Goal: Task Accomplishment & Management: Manage account settings

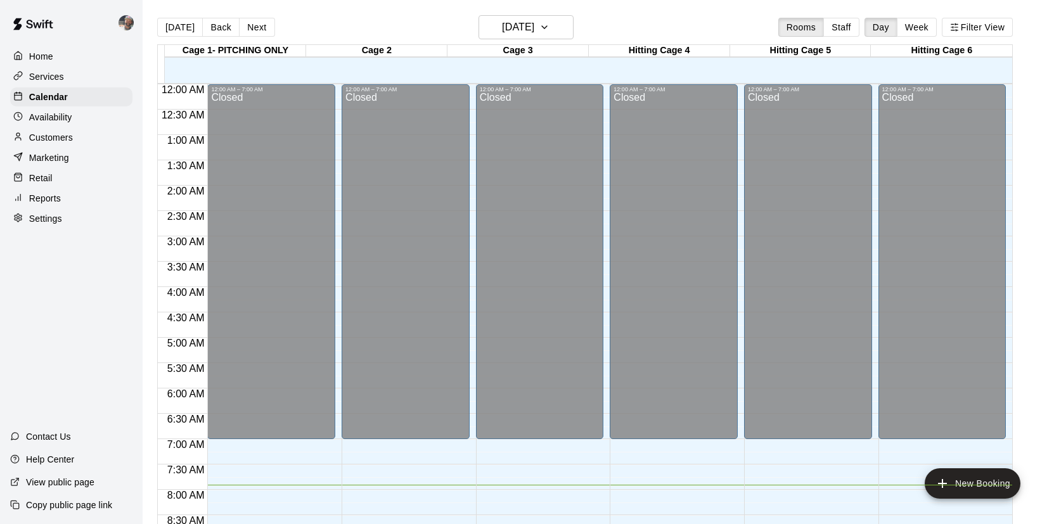
scroll to position [400, 0]
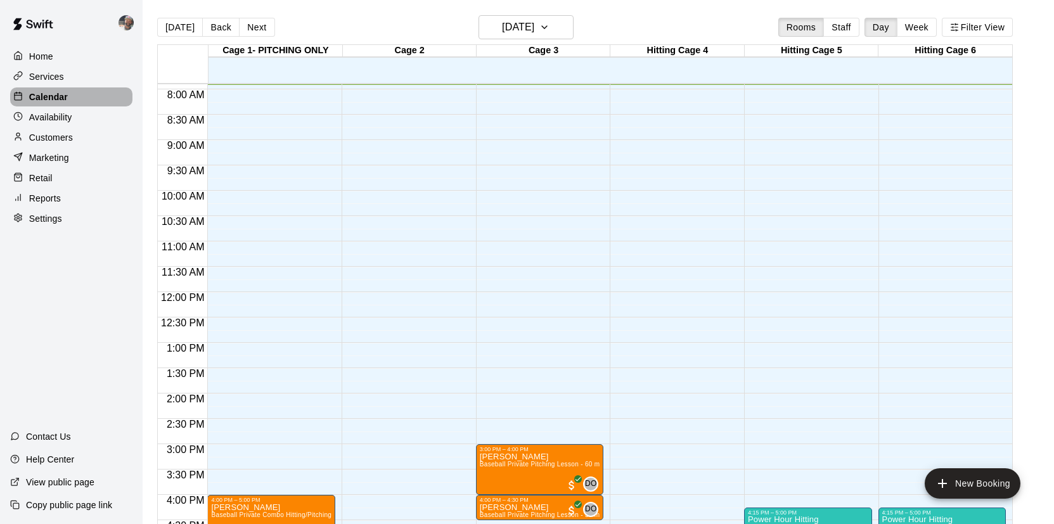
click at [67, 99] on p "Calendar" at bounding box center [48, 97] width 39 height 13
click at [181, 24] on button "[DATE]" at bounding box center [180, 27] width 46 height 19
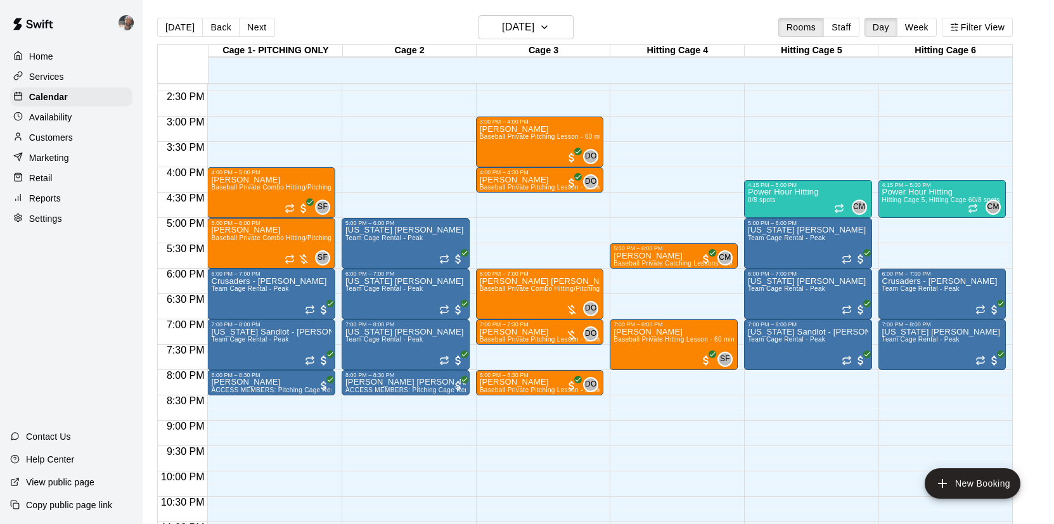
scroll to position [730, 0]
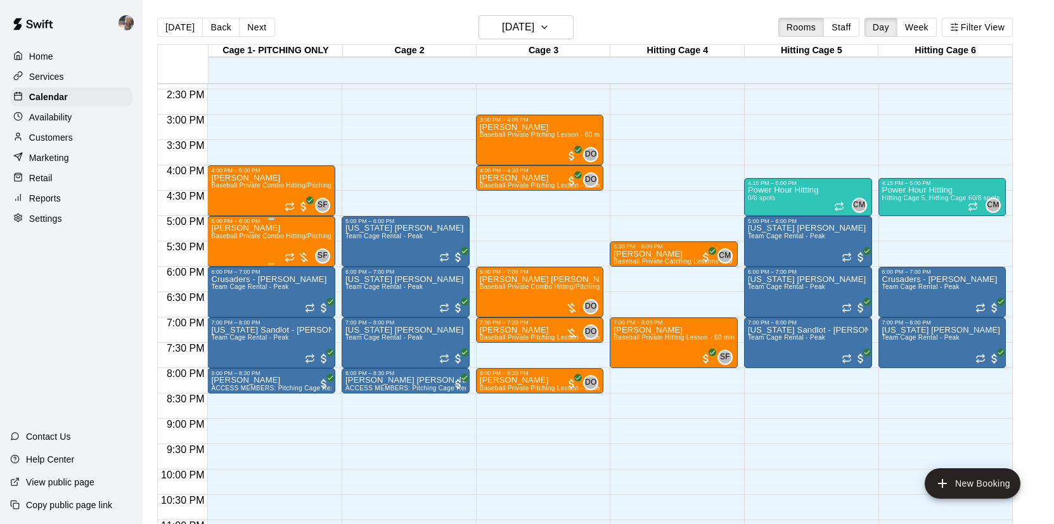
click at [238, 249] on div "[PERSON_NAME] Baseball Private Combo Hitting/Pitching Lesson - 60 minutes" at bounding box center [271, 486] width 120 height 524
click at [228, 265] on img "edit" at bounding box center [224, 268] width 15 height 15
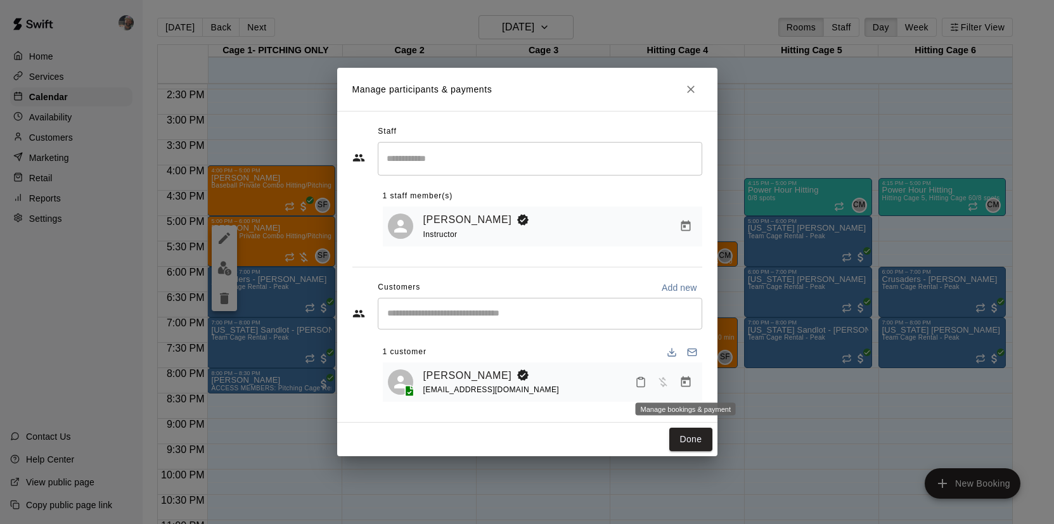
click at [685, 379] on icon "Manage bookings & payment" at bounding box center [686, 381] width 10 height 11
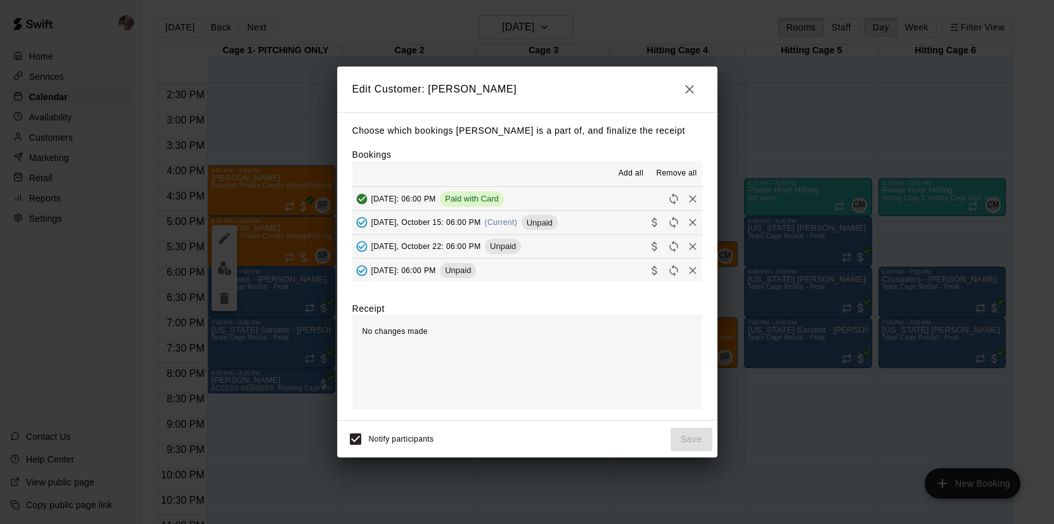
click at [620, 228] on button "[DATE], October 15: 06:00 PM (Current) Unpaid" at bounding box center [527, 222] width 350 height 23
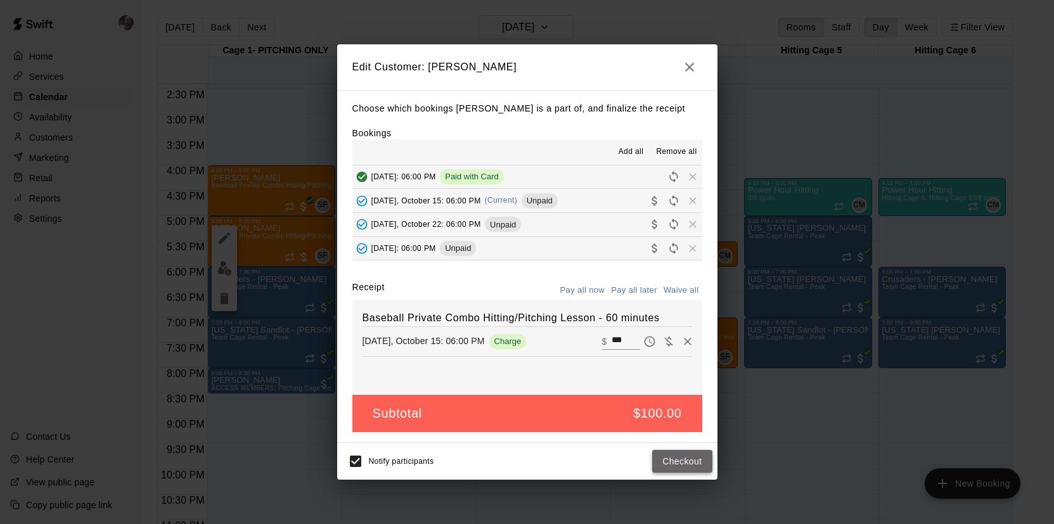
click at [693, 458] on button "Checkout" at bounding box center [682, 461] width 60 height 23
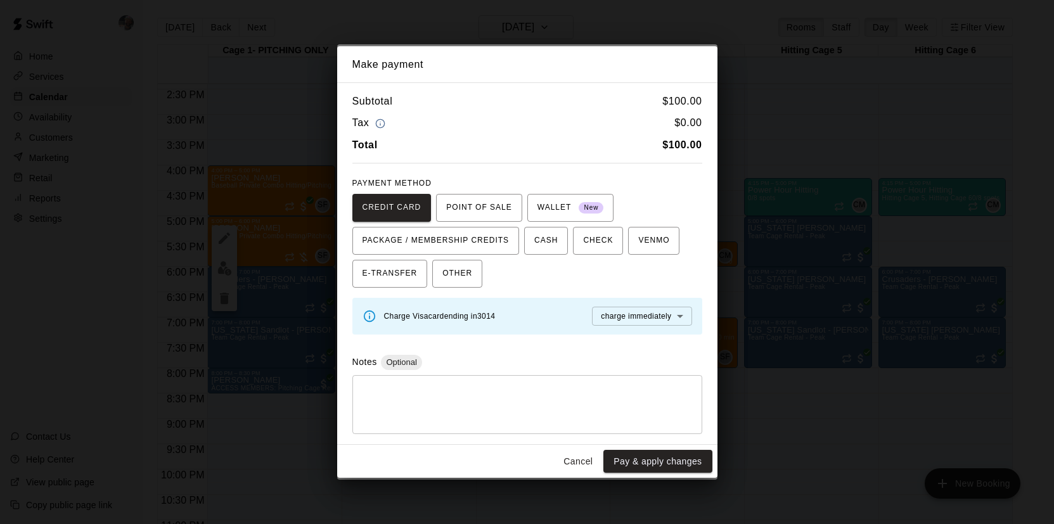
click at [693, 458] on button "Pay & apply changes" at bounding box center [657, 461] width 108 height 23
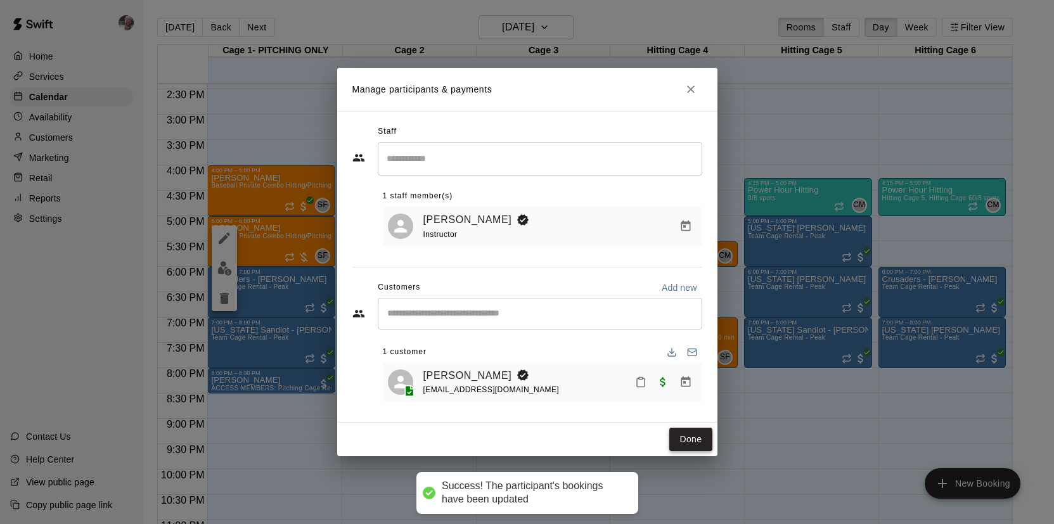
click at [693, 446] on button "Done" at bounding box center [690, 439] width 42 height 23
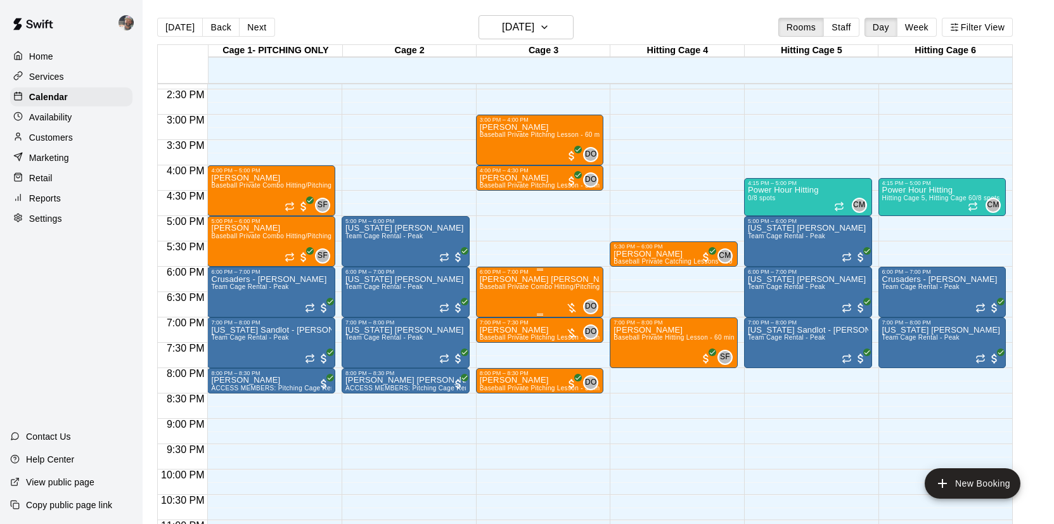
click at [522, 289] on span "Baseball Private Combo Hitting/Pitching Lesson - 60 minutes" at bounding box center [571, 286] width 183 height 7
click at [496, 317] on button "edit" at bounding box center [492, 327] width 25 height 25
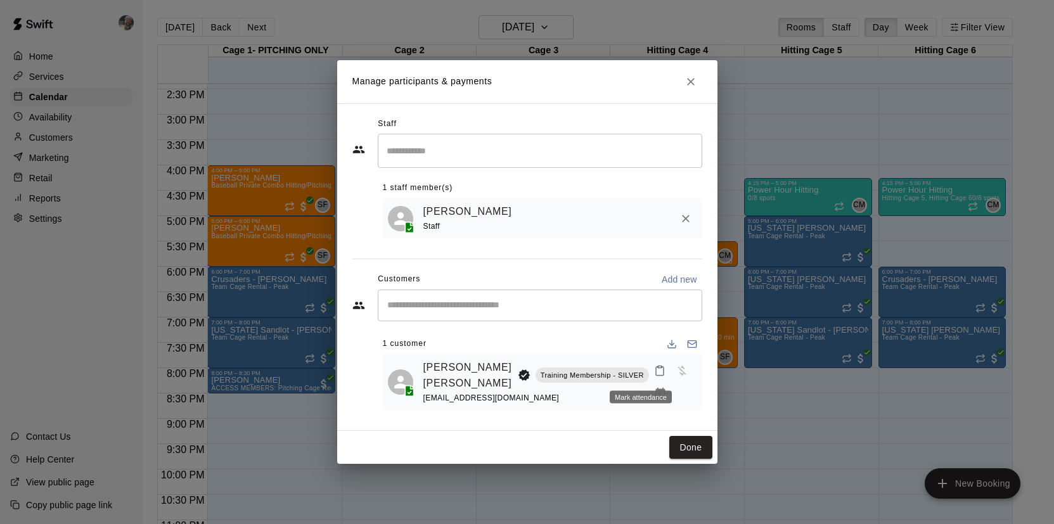
click at [643, 395] on div "Mark attendance" at bounding box center [641, 397] width 62 height 13
click at [654, 399] on icon "Manage bookings & payment" at bounding box center [660, 393] width 13 height 13
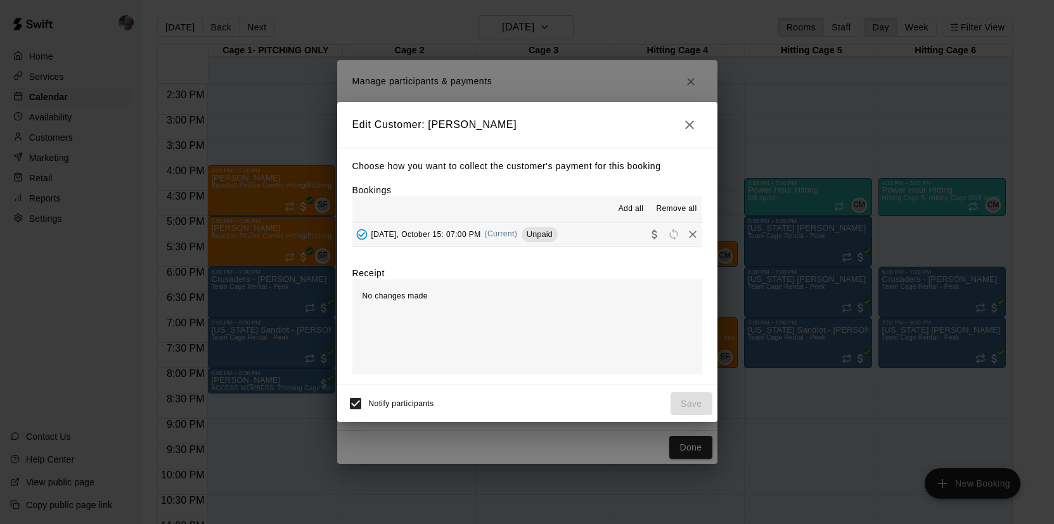
click at [615, 233] on button "[DATE], October 15: 07:00 PM (Current) Unpaid" at bounding box center [527, 233] width 350 height 23
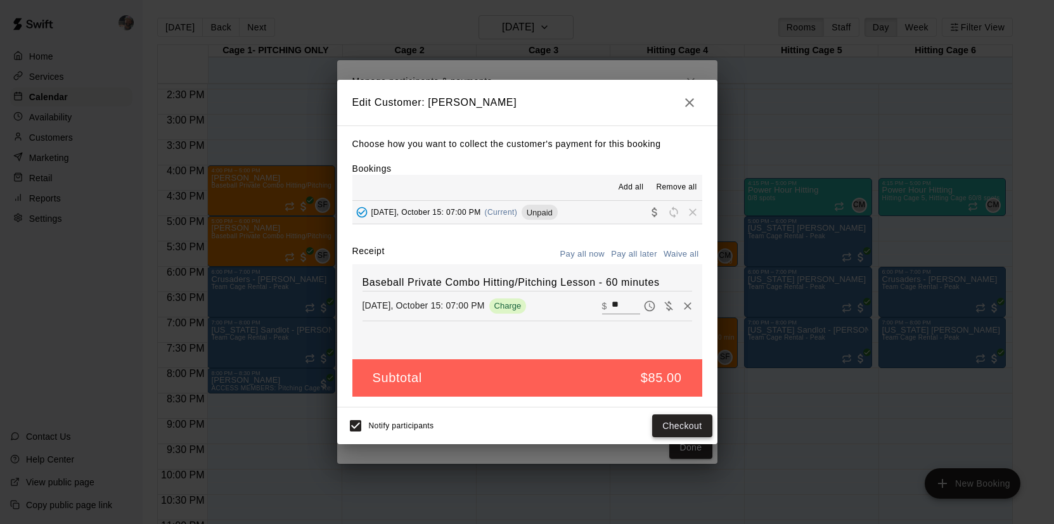
click at [681, 421] on button "Checkout" at bounding box center [682, 425] width 60 height 23
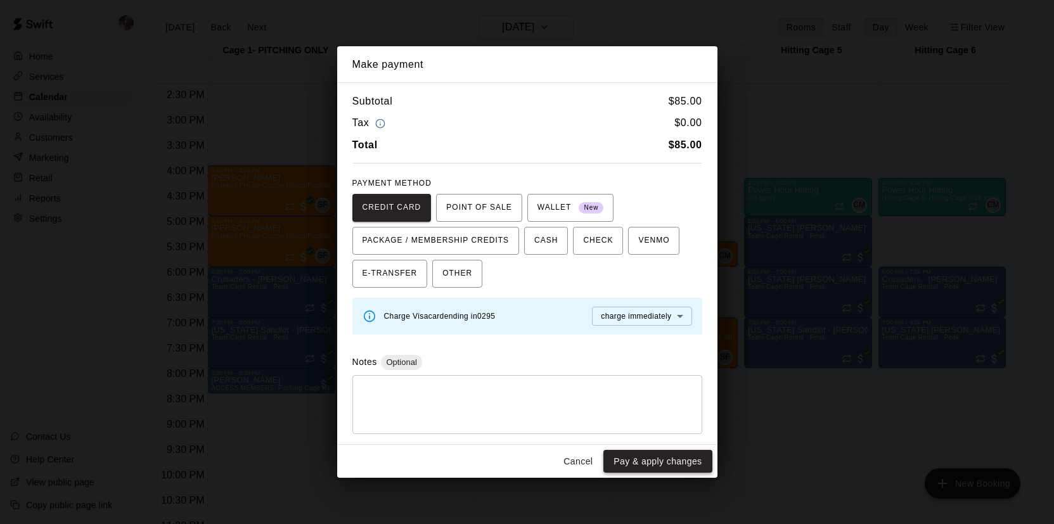
click at [668, 460] on button "Pay & apply changes" at bounding box center [657, 461] width 108 height 23
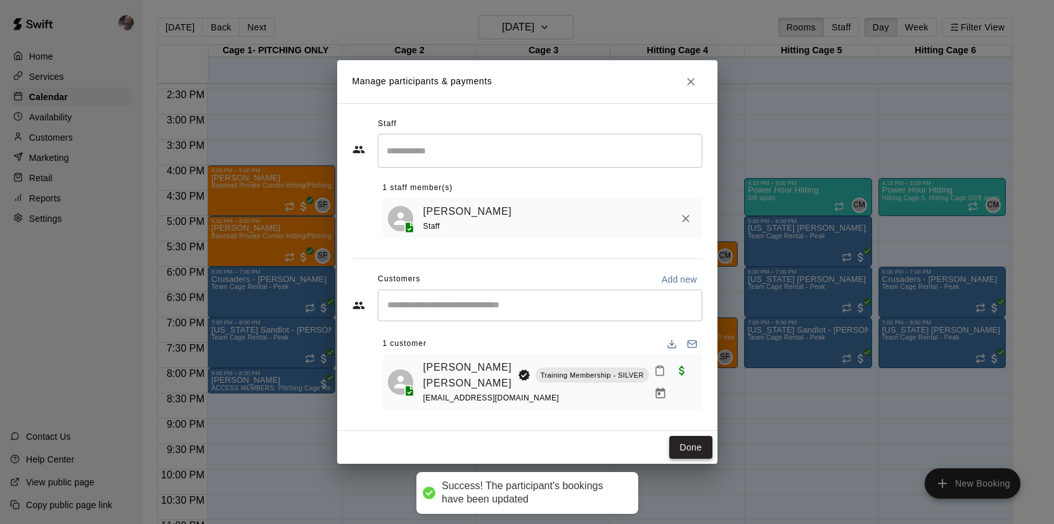
click at [686, 453] on button "Done" at bounding box center [690, 447] width 42 height 23
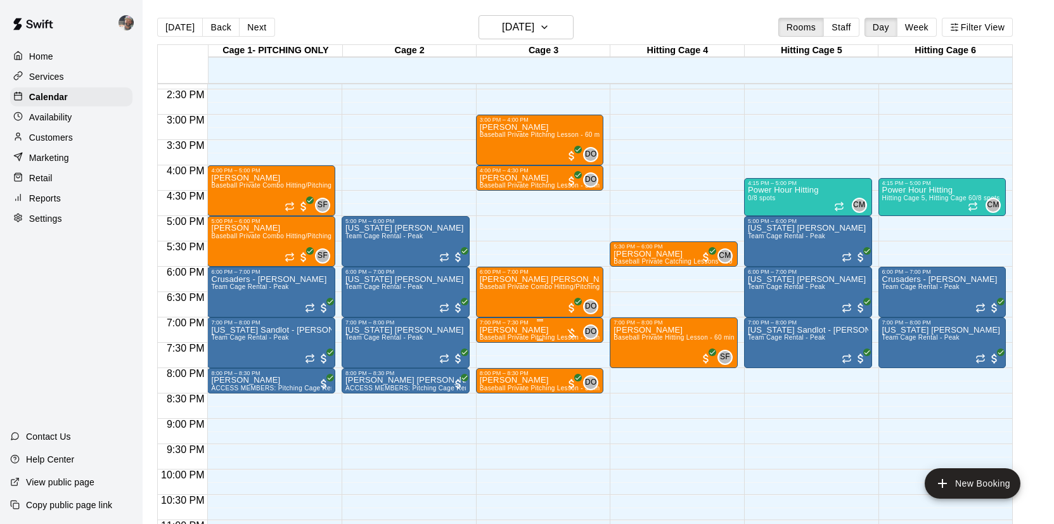
click at [502, 368] on button "edit" at bounding box center [492, 369] width 25 height 25
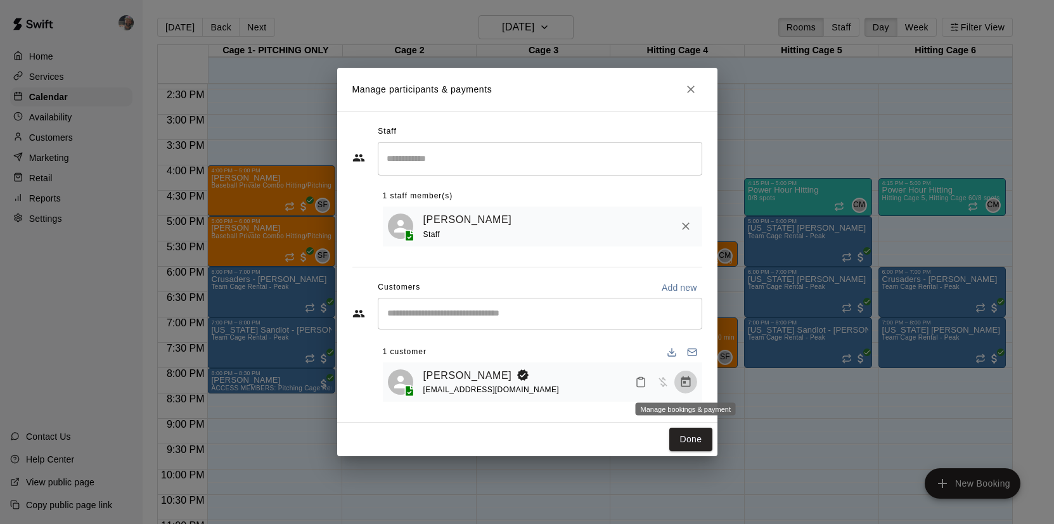
click at [684, 383] on icon "Manage bookings & payment" at bounding box center [686, 381] width 10 height 11
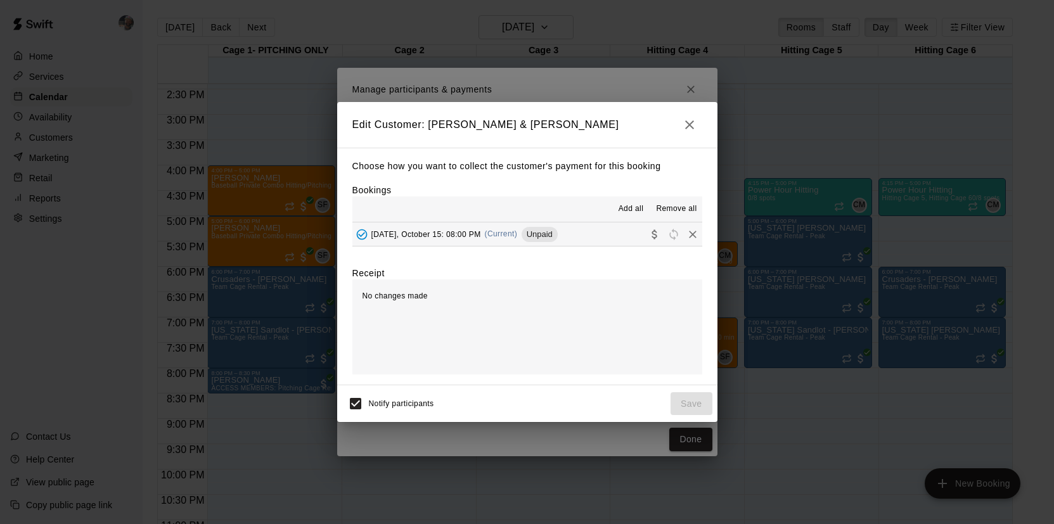
click at [600, 236] on button "[DATE], October 15: 08:00 PM (Current) Unpaid" at bounding box center [527, 233] width 350 height 23
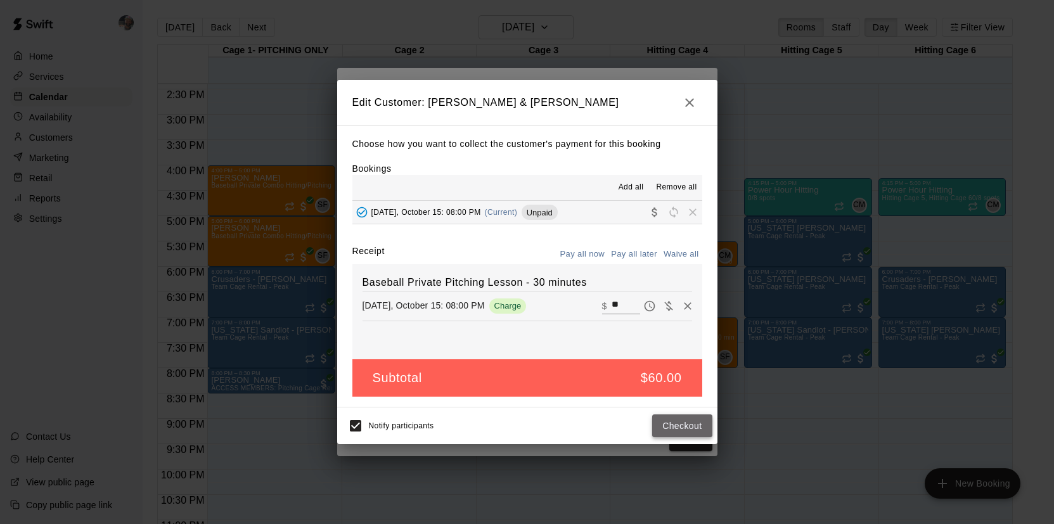
click at [688, 425] on button "Checkout" at bounding box center [682, 425] width 60 height 23
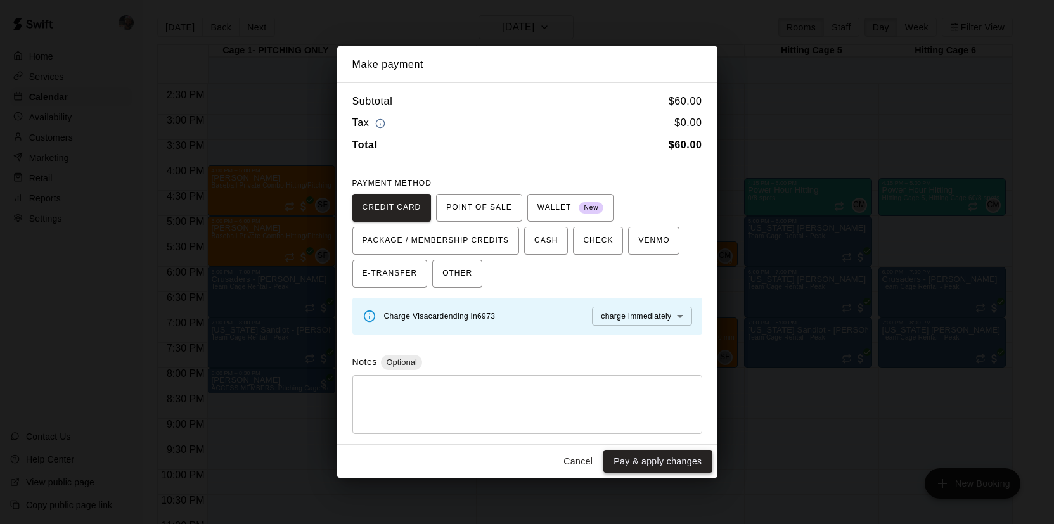
click at [682, 462] on button "Pay & apply changes" at bounding box center [657, 461] width 108 height 23
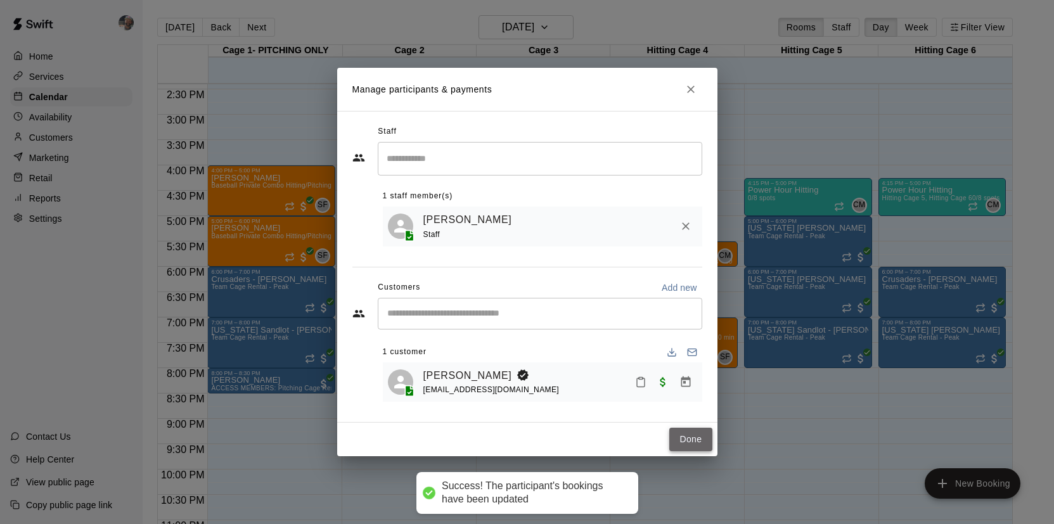
click at [688, 445] on button "Done" at bounding box center [690, 439] width 42 height 23
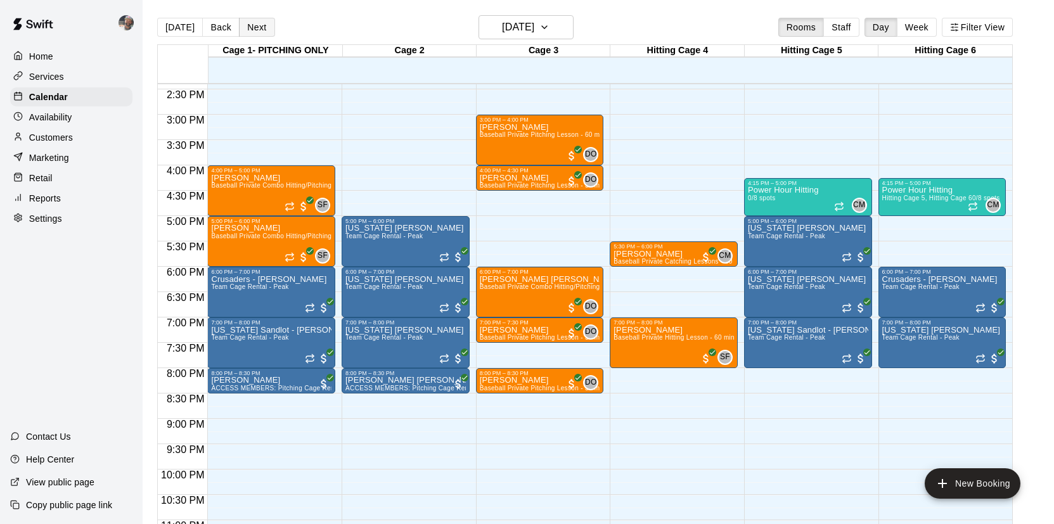
click at [258, 27] on button "Next" at bounding box center [256, 27] width 35 height 19
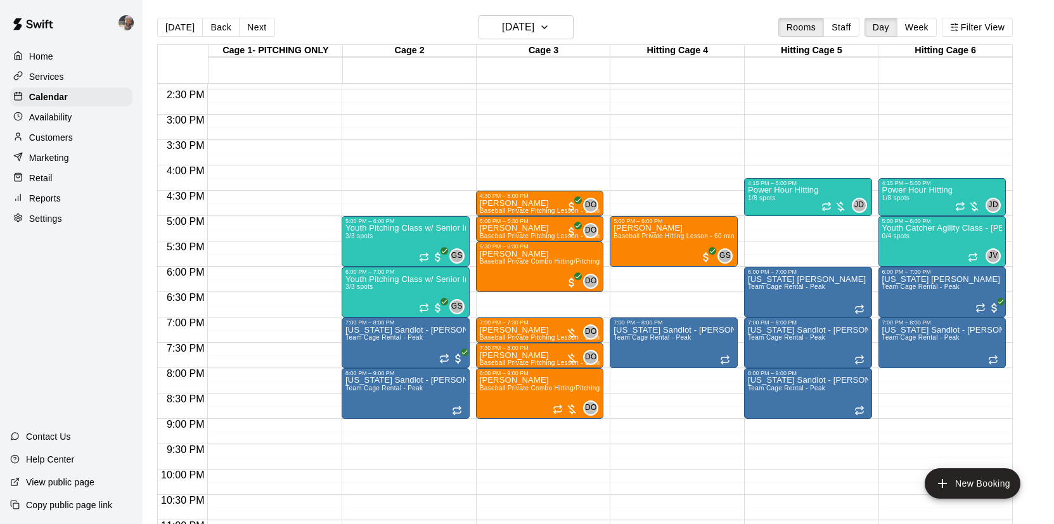
click at [93, 113] on div "Availability" at bounding box center [71, 117] width 122 height 19
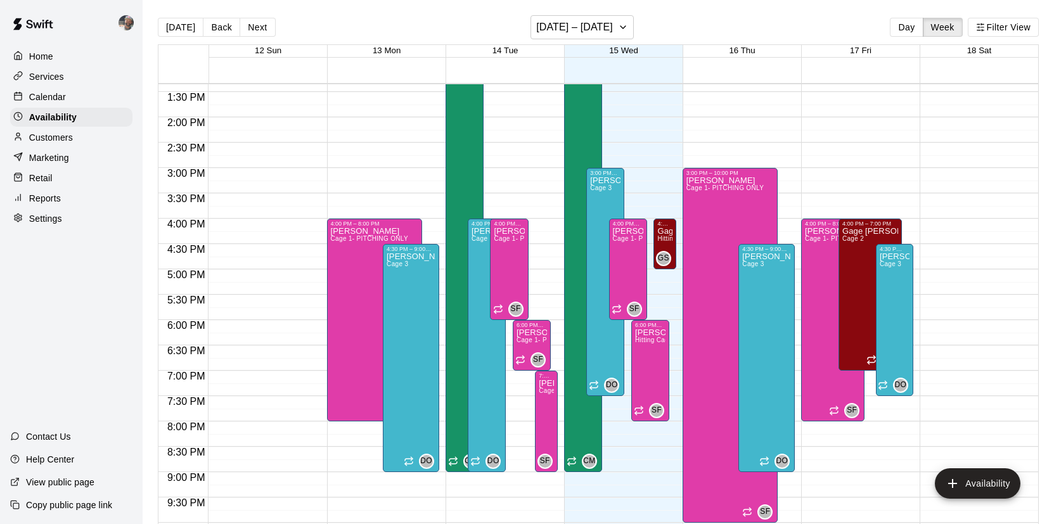
scroll to position [681, 0]
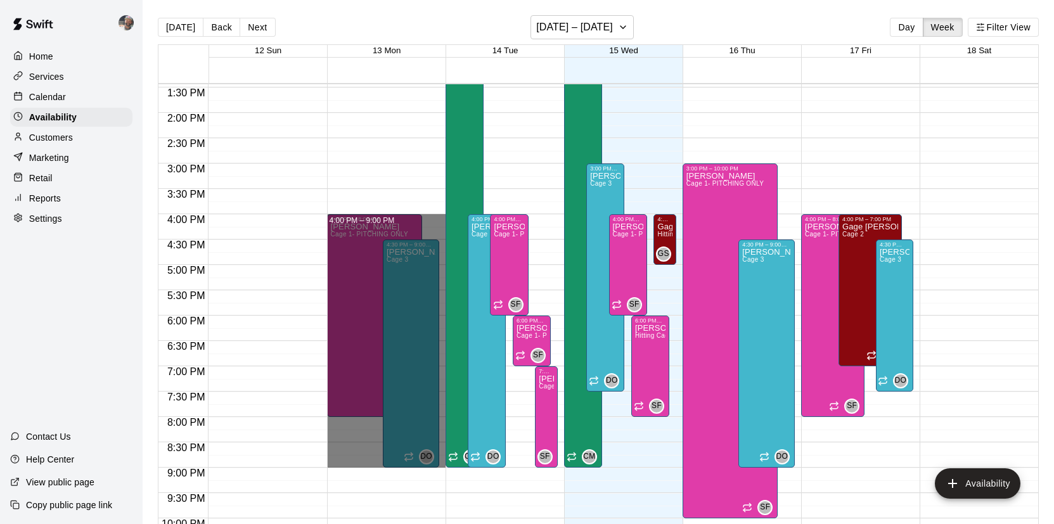
drag, startPoint x: 438, startPoint y: 217, endPoint x: 445, endPoint y: 460, distance: 243.4
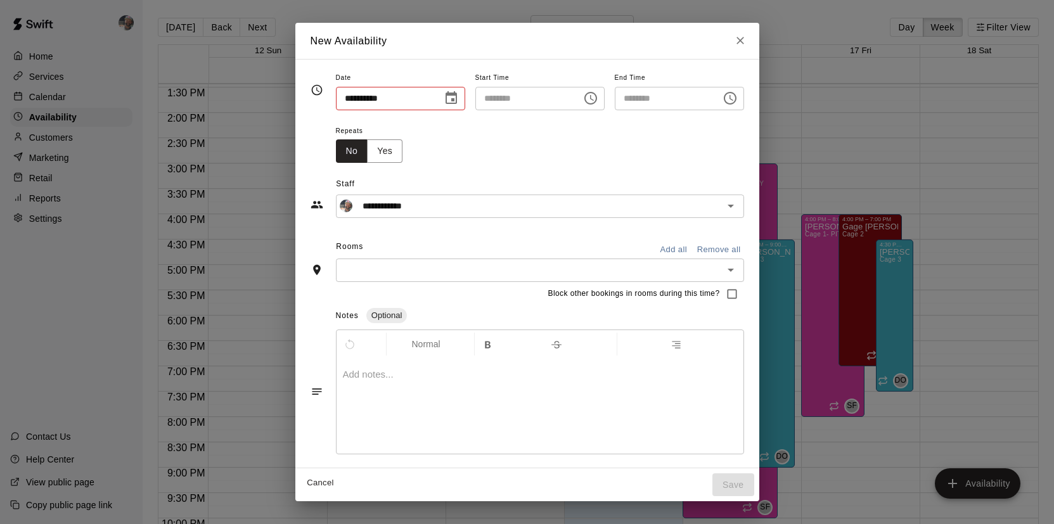
type input "**********"
type input "********"
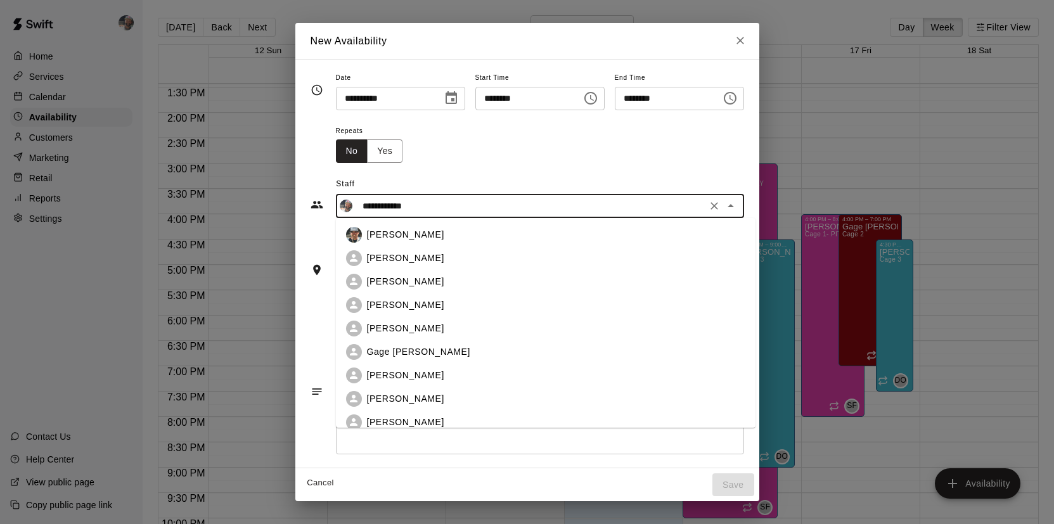
click at [438, 212] on input "**********" at bounding box center [529, 206] width 345 height 16
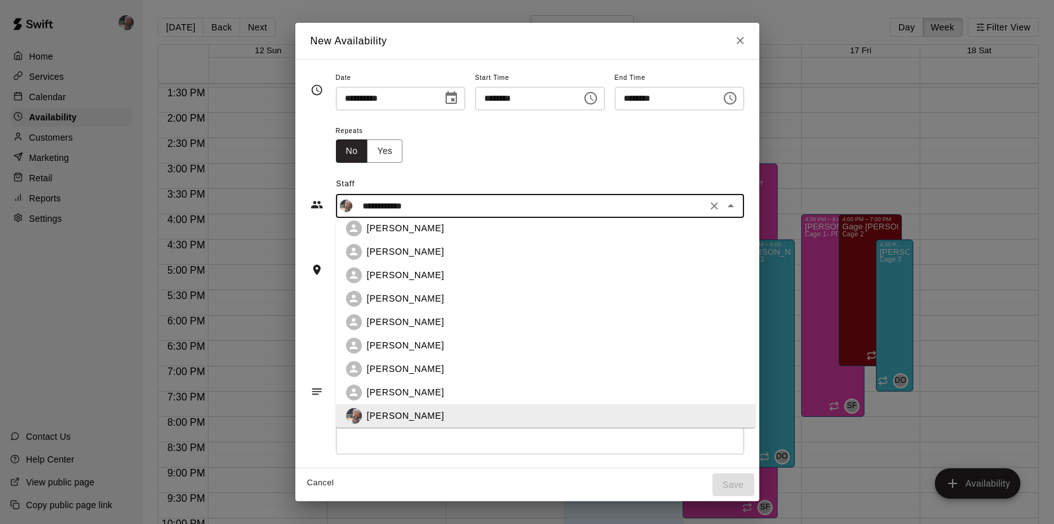
scroll to position [0, 0]
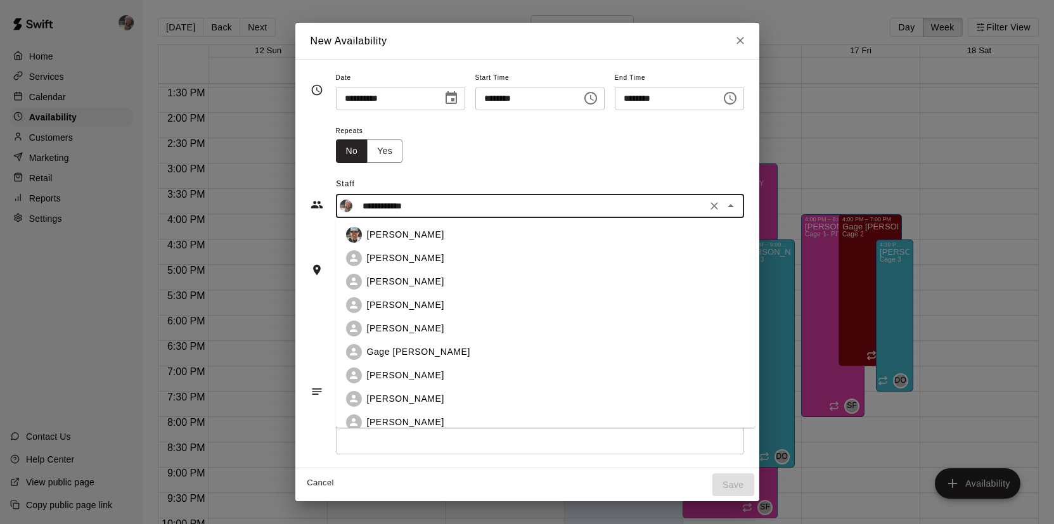
click at [432, 286] on div "[PERSON_NAME]" at bounding box center [556, 281] width 378 height 13
type input "**********"
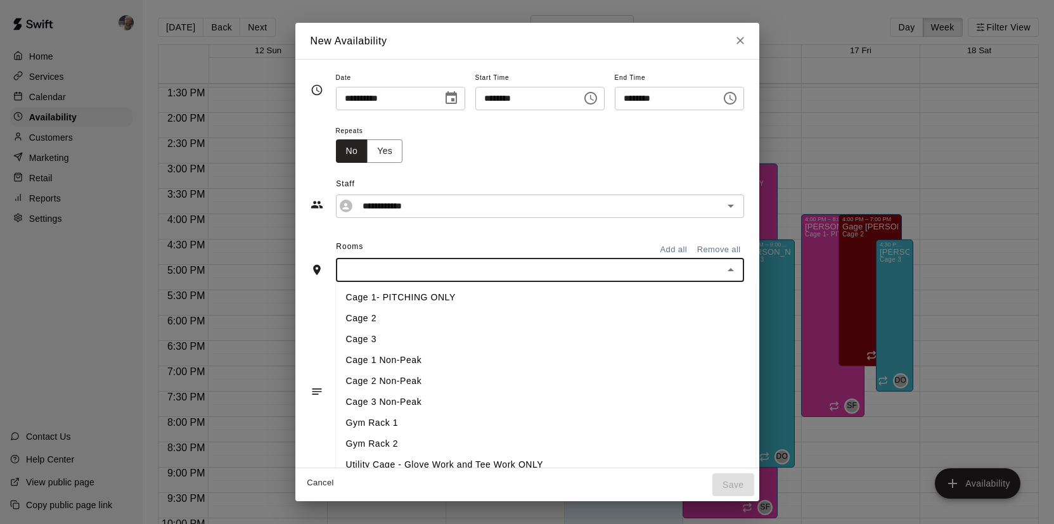
click at [429, 269] on input "text" at bounding box center [530, 270] width 380 height 16
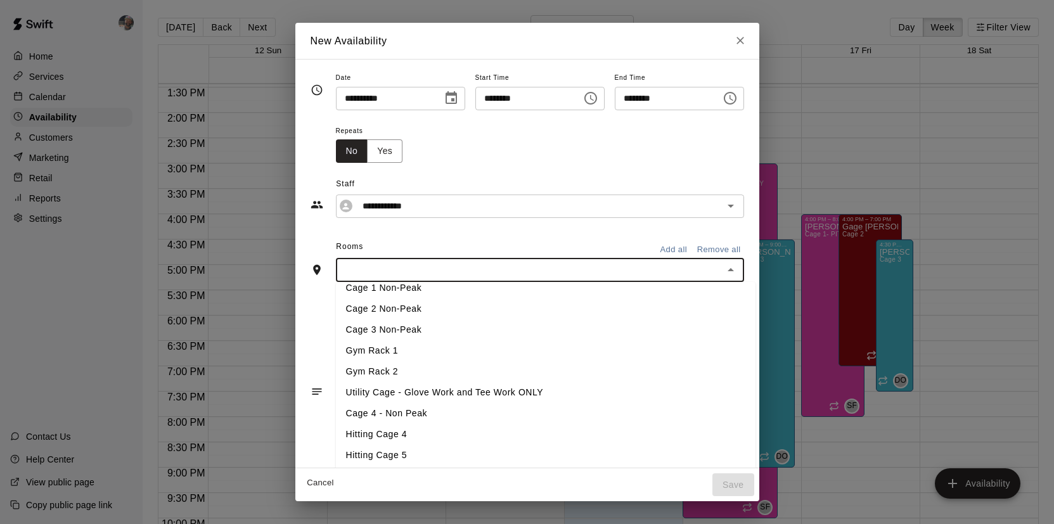
scroll to position [72, 0]
click at [414, 431] on li "Hitting Cage 4" at bounding box center [545, 435] width 419 height 21
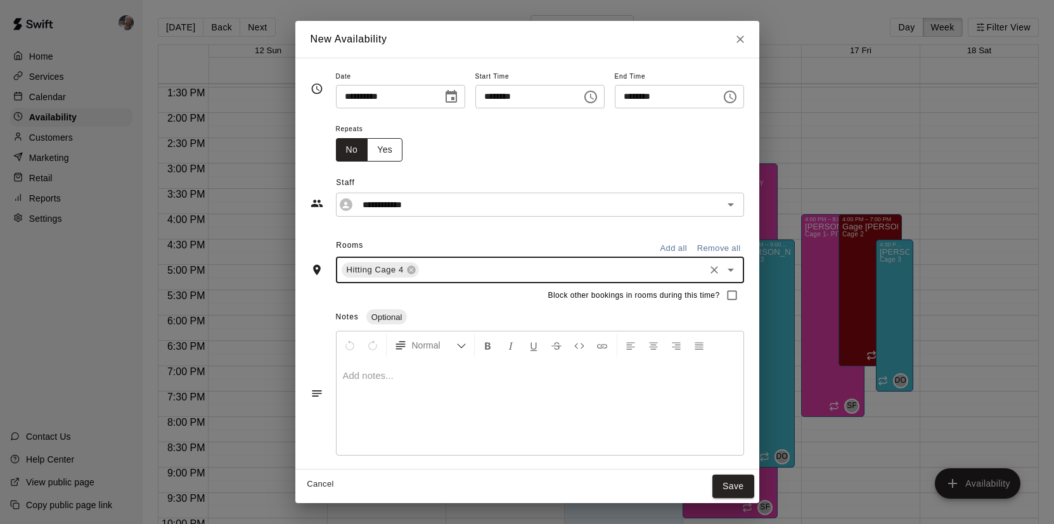
click at [383, 141] on button "Yes" at bounding box center [384, 149] width 35 height 23
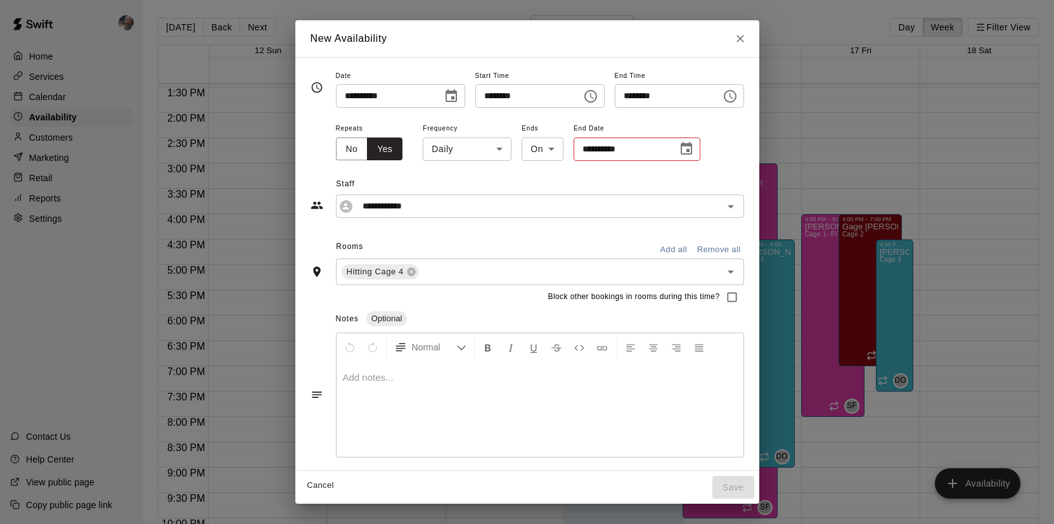
click at [489, 153] on body "Home Services Calendar Availability Customers Marketing Retail Reports Settings…" at bounding box center [527, 272] width 1054 height 544
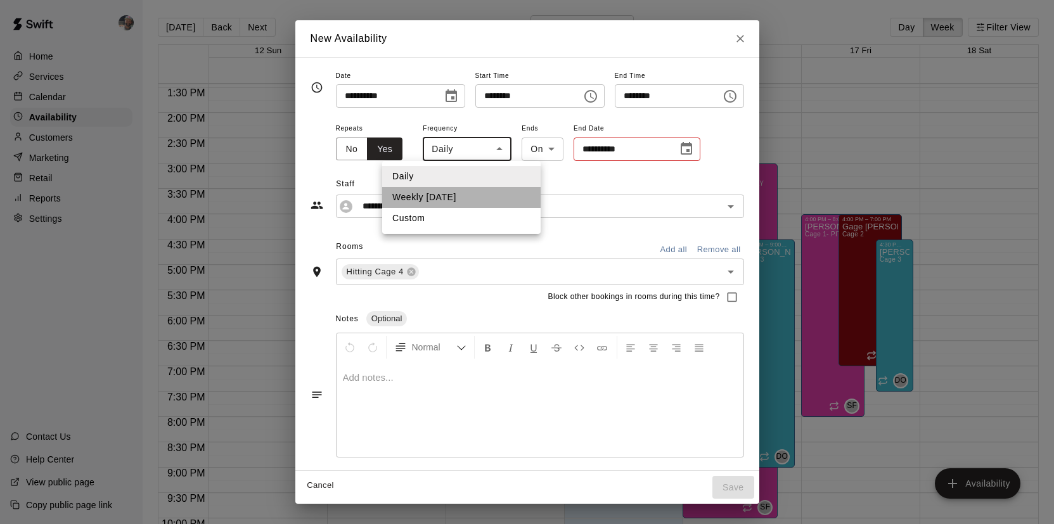
click at [485, 193] on li "Weekly [DATE]" at bounding box center [461, 197] width 158 height 21
type input "******"
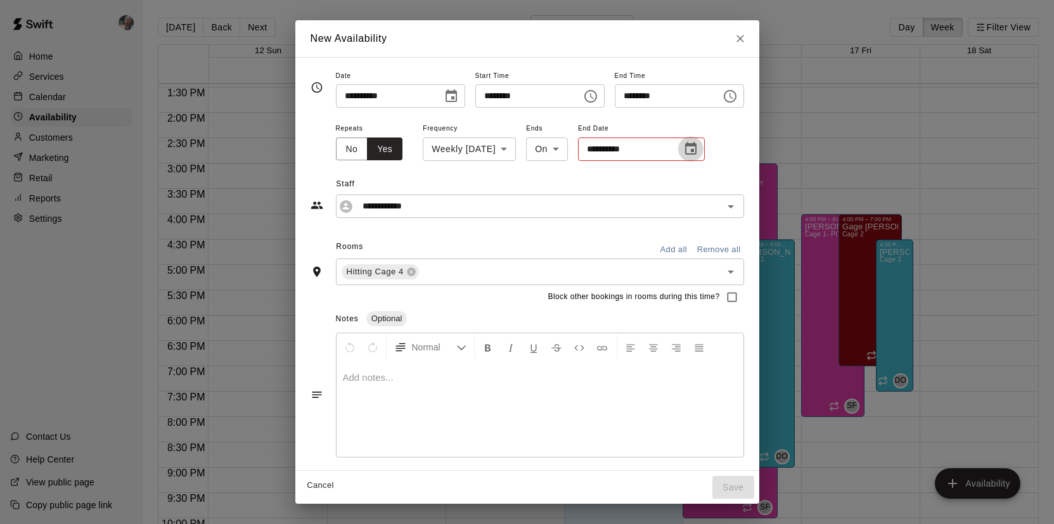
click at [698, 151] on icon "Choose date" at bounding box center [690, 148] width 15 height 15
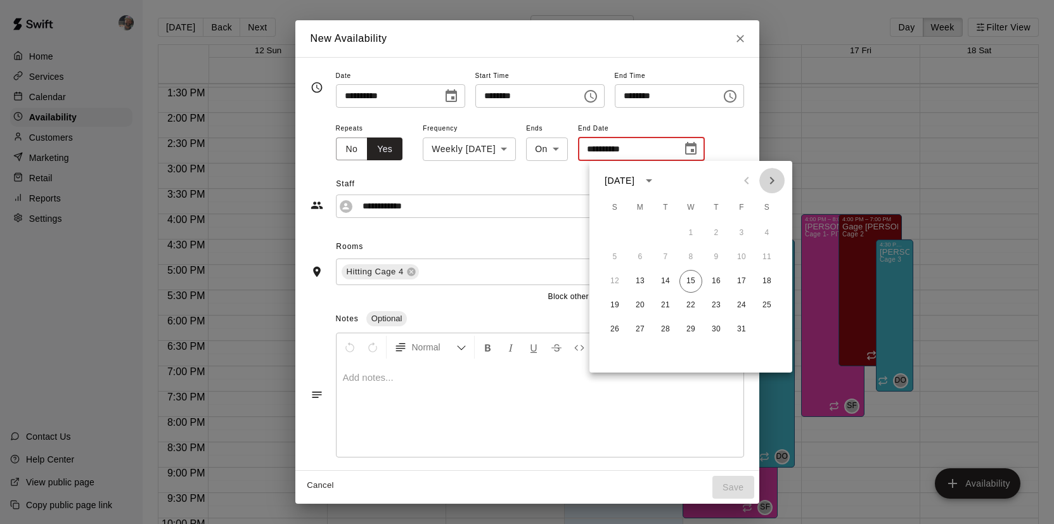
click at [772, 188] on icon "Next month" at bounding box center [771, 180] width 15 height 15
click at [776, 179] on icon "Next month" at bounding box center [771, 180] width 15 height 15
click at [641, 331] on button "26" at bounding box center [640, 329] width 23 height 23
type input "**********"
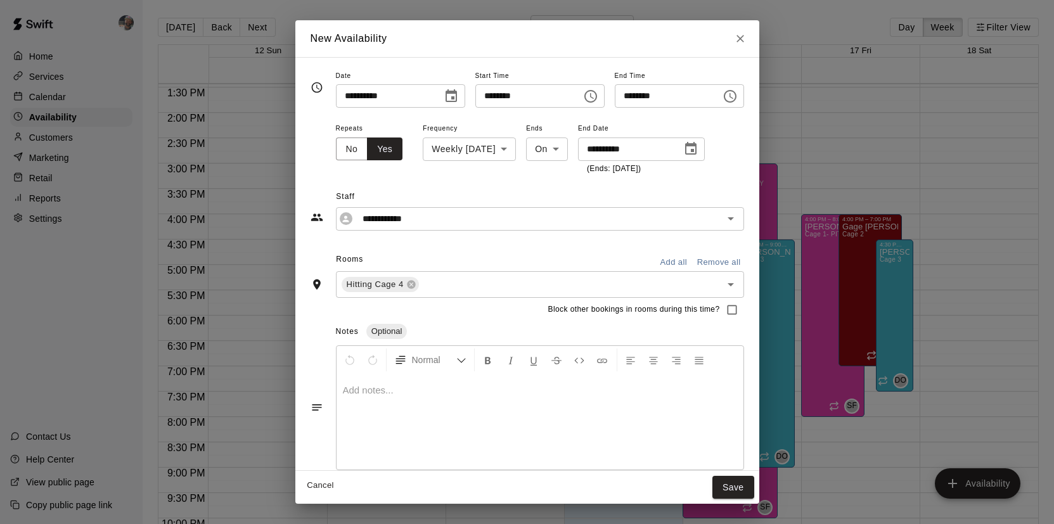
drag, startPoint x: 745, startPoint y: 489, endPoint x: 735, endPoint y: 410, distance: 79.2
click at [735, 410] on div "**********" at bounding box center [527, 261] width 464 height 483
click at [597, 103] on icon "Choose time, selected time is 4:00 PM" at bounding box center [590, 96] width 15 height 15
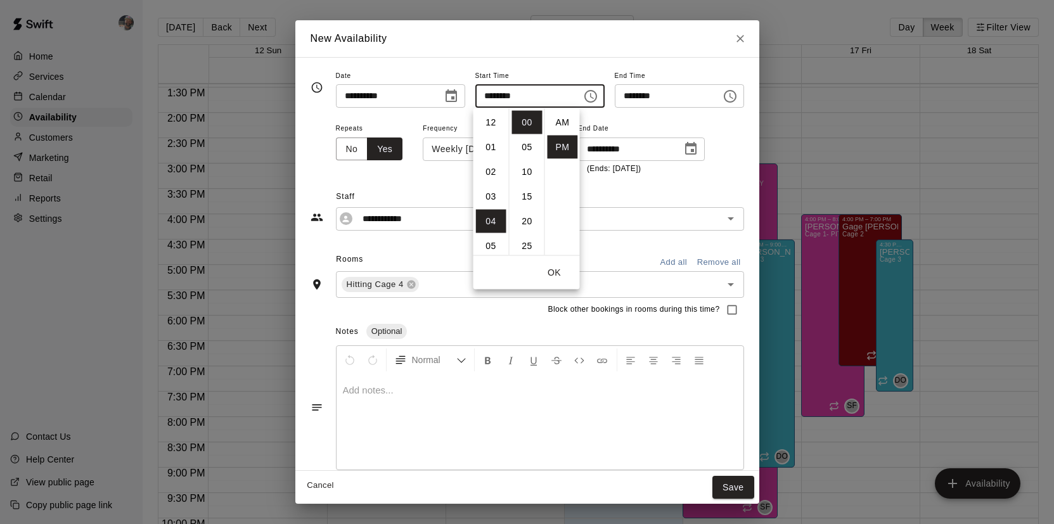
scroll to position [23, 0]
click at [497, 143] on li "03" at bounding box center [491, 138] width 30 height 23
type input "********"
click at [556, 271] on button "OK" at bounding box center [554, 272] width 41 height 23
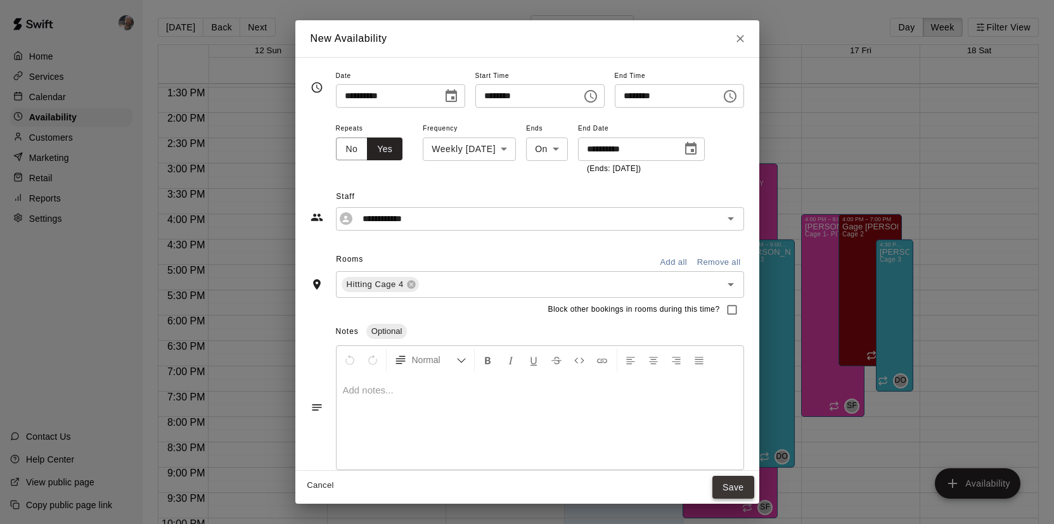
click at [750, 484] on button "Save" at bounding box center [733, 487] width 42 height 23
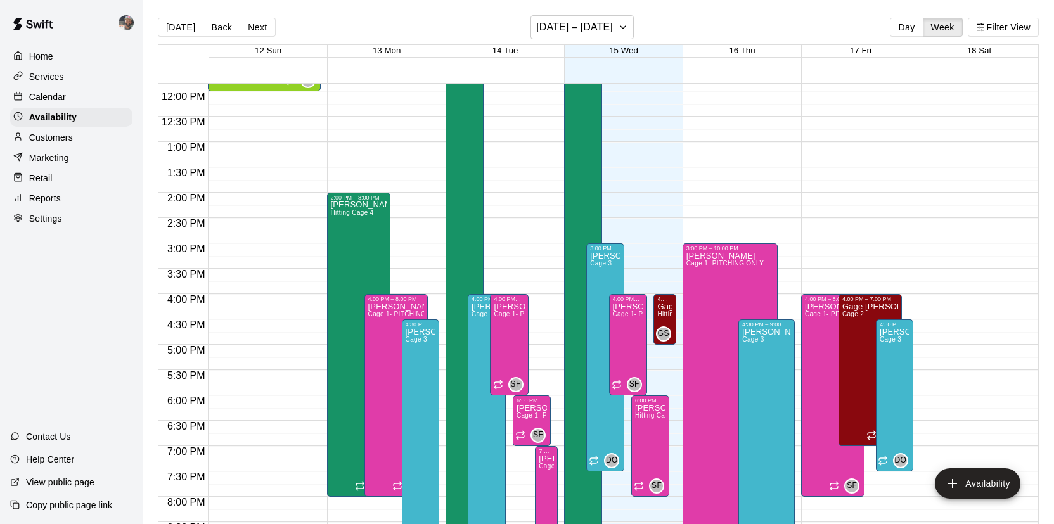
scroll to position [599, 0]
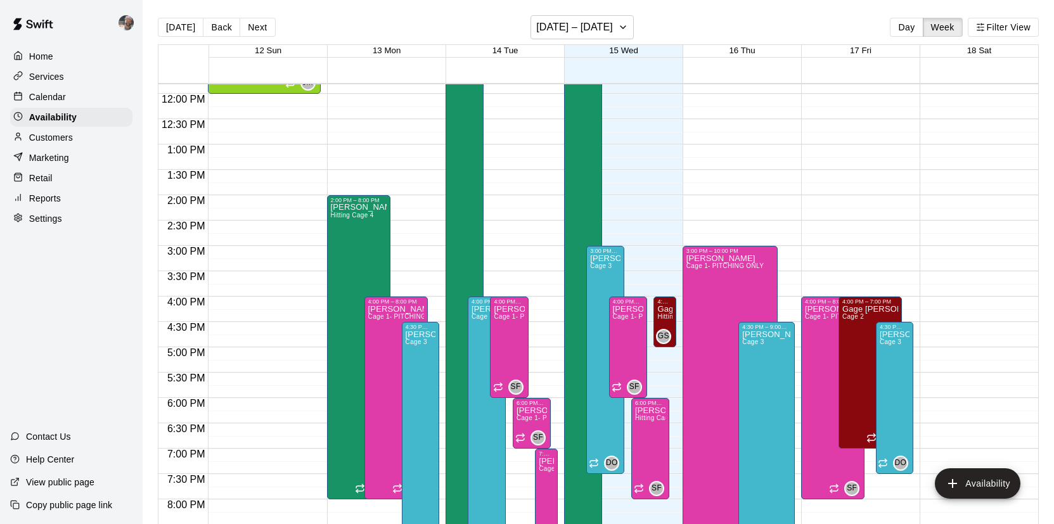
click at [271, 27] on div "[DATE] Back Next [DATE] – [DATE] Day Week Filter View" at bounding box center [598, 29] width 881 height 29
click at [265, 27] on button "Next" at bounding box center [257, 27] width 35 height 19
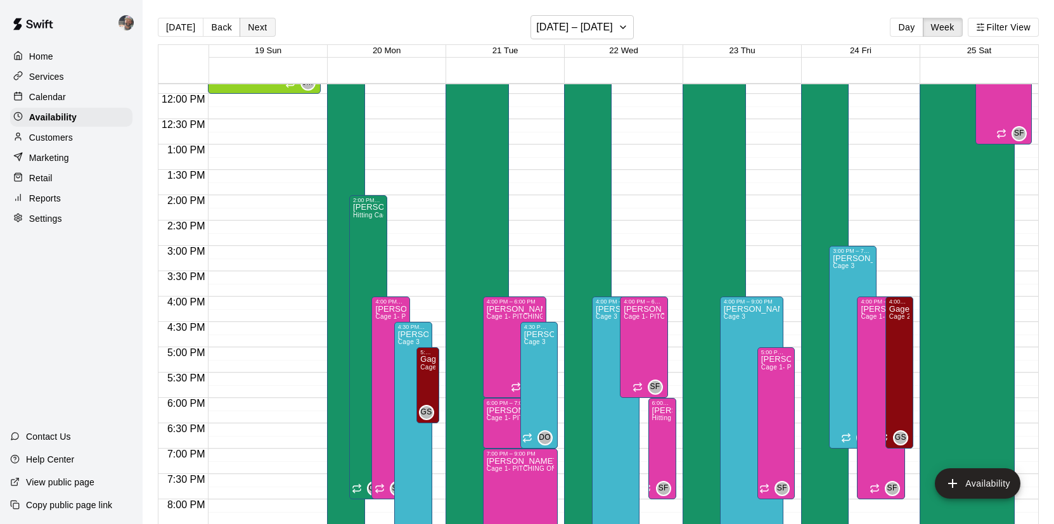
click at [240, 25] on button "Next" at bounding box center [257, 27] width 35 height 19
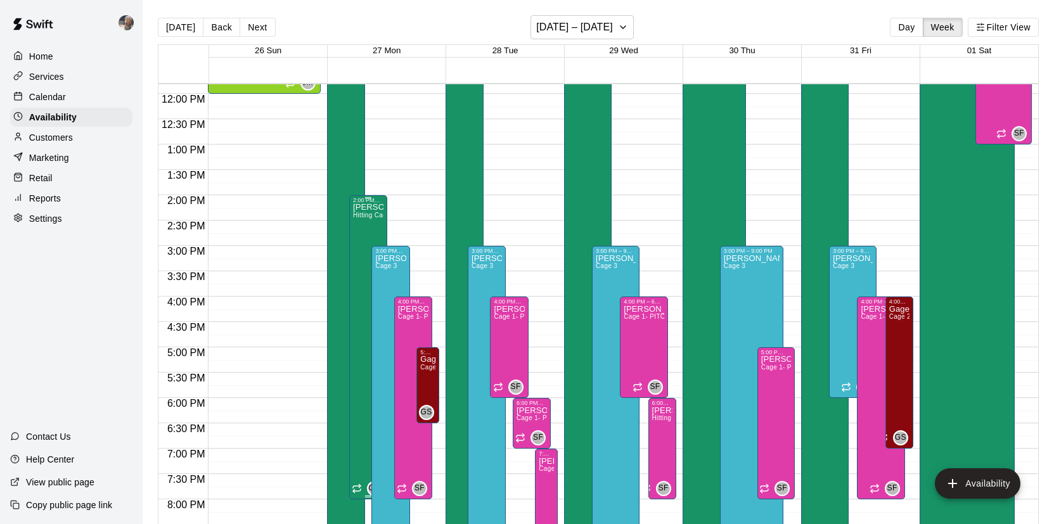
click at [366, 226] on div "[PERSON_NAME] Hitting Cage 4" at bounding box center [368, 465] width 30 height 524
click at [368, 243] on icon "delete" at bounding box center [366, 246] width 9 height 11
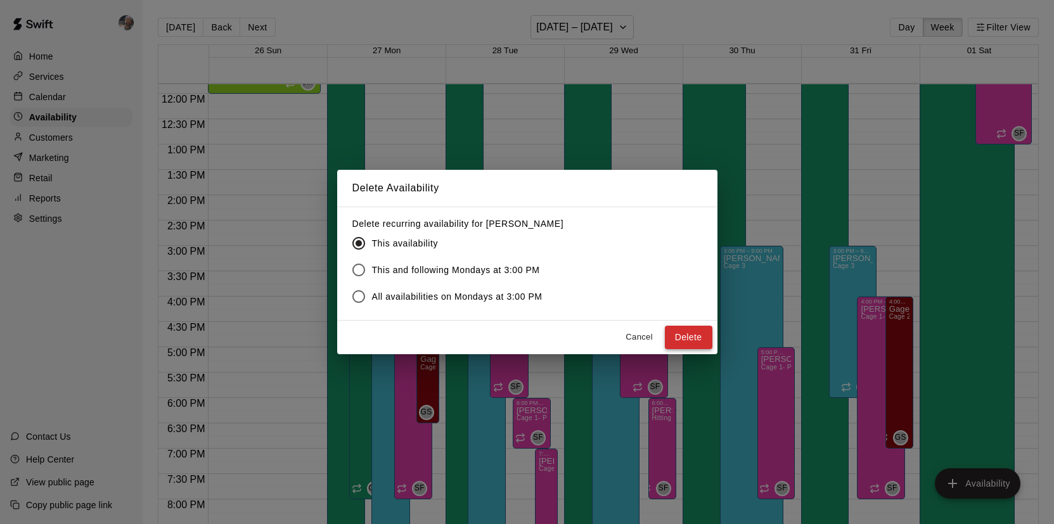
click at [690, 342] on button "Delete" at bounding box center [689, 337] width 48 height 23
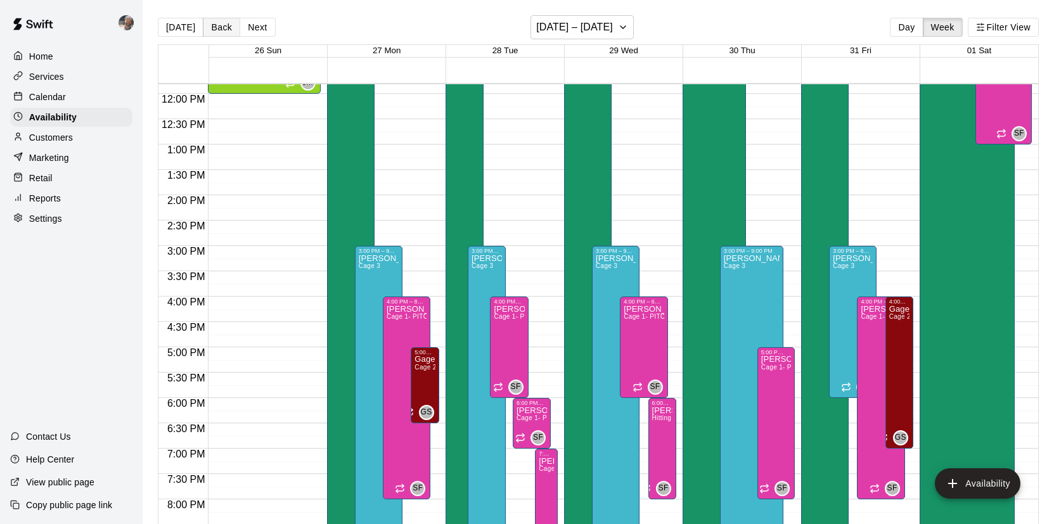
click at [216, 29] on button "Back" at bounding box center [221, 27] width 37 height 19
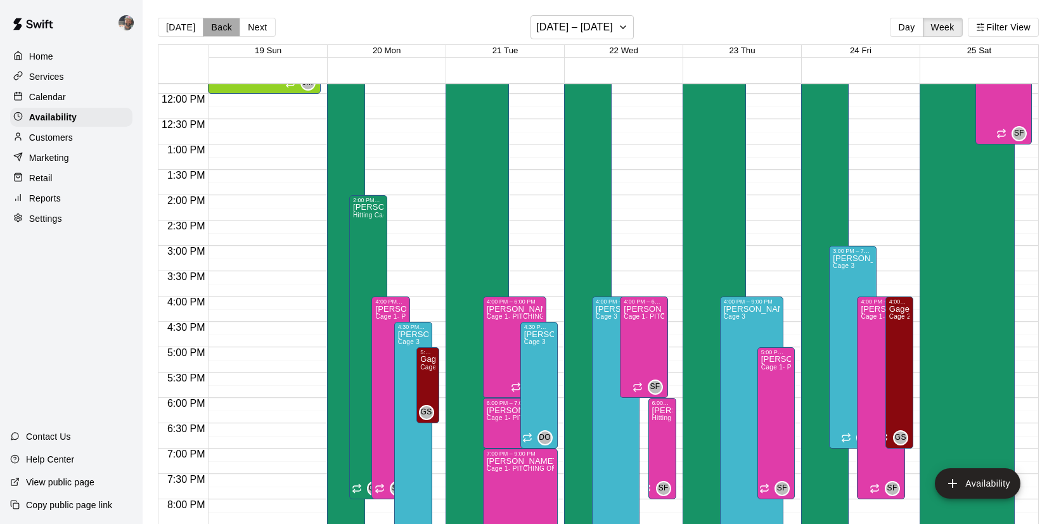
click at [216, 29] on button "Back" at bounding box center [221, 27] width 37 height 19
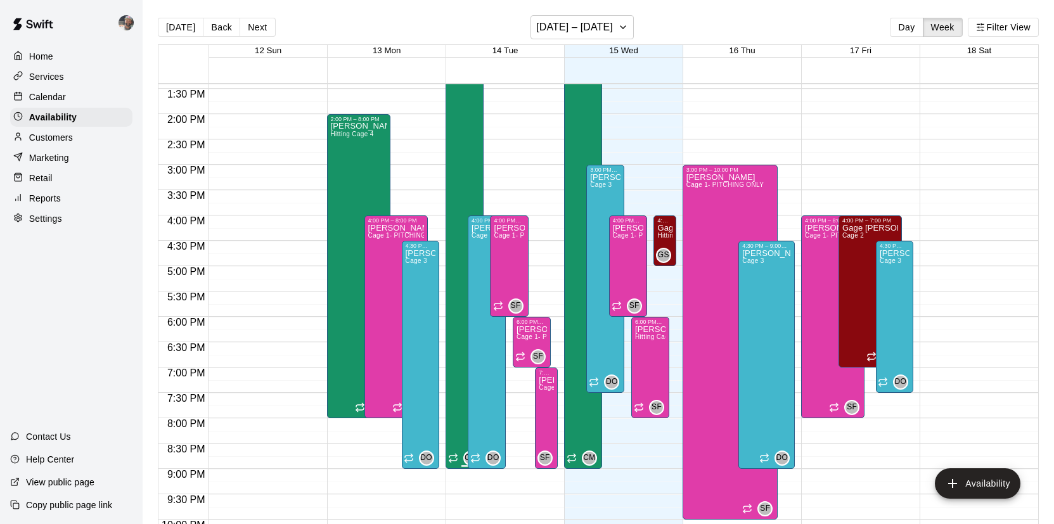
scroll to position [681, 0]
click at [261, 29] on button "Next" at bounding box center [257, 27] width 35 height 19
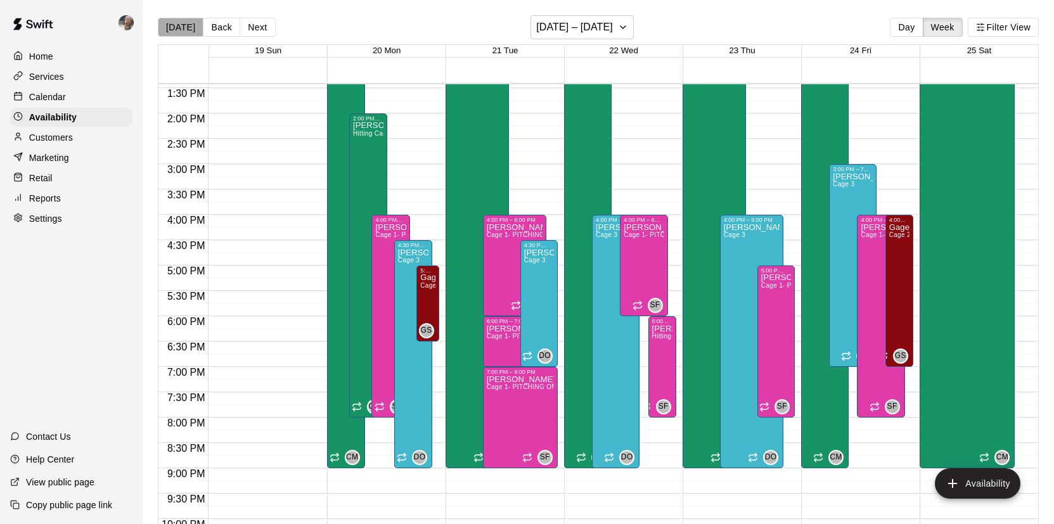
click at [181, 35] on button "[DATE]" at bounding box center [181, 27] width 46 height 19
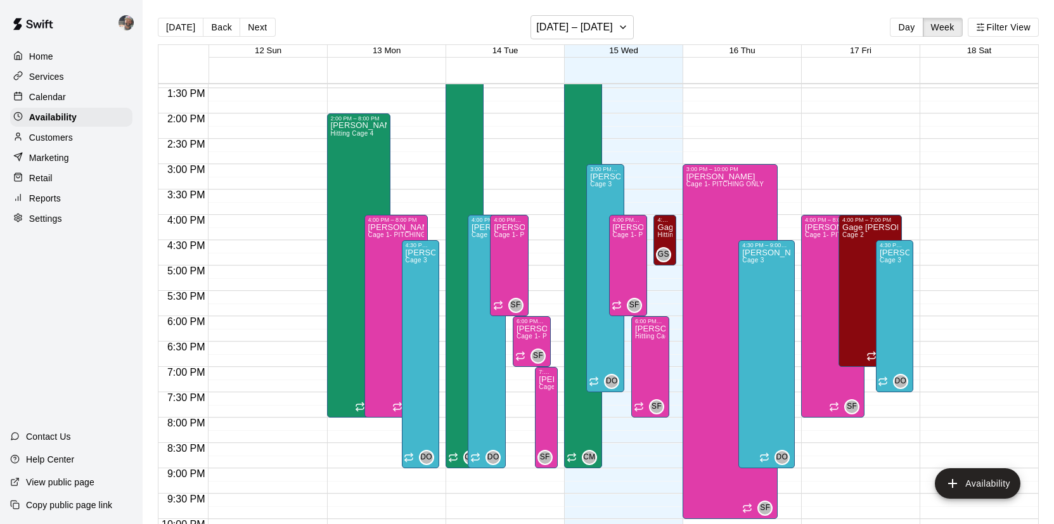
click at [41, 98] on p "Calendar" at bounding box center [47, 97] width 37 height 13
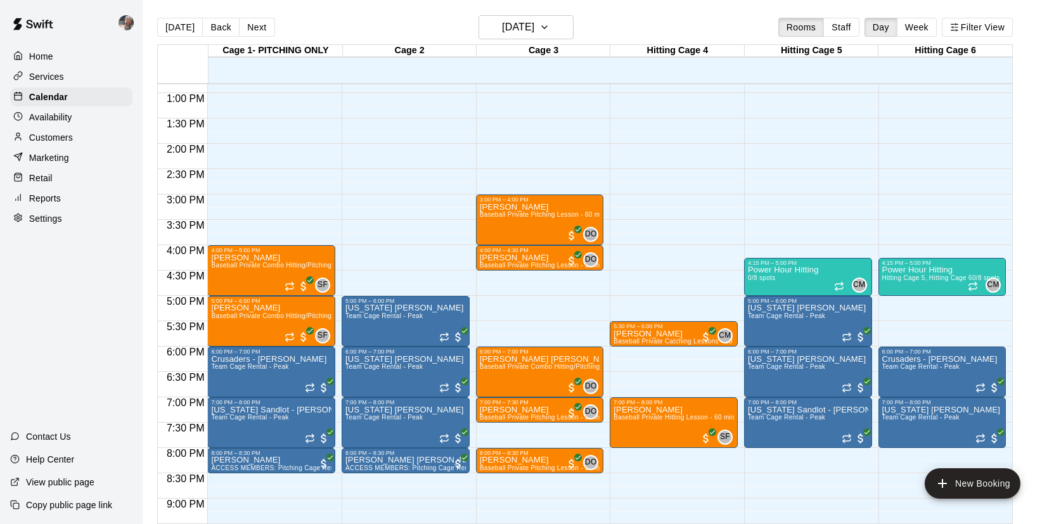
scroll to position [646, 0]
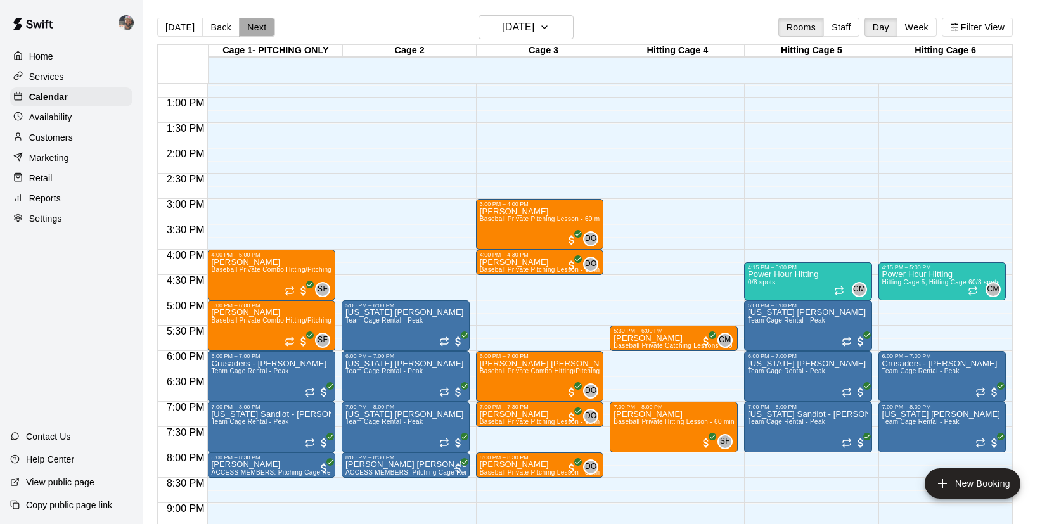
click at [258, 27] on button "Next" at bounding box center [256, 27] width 35 height 19
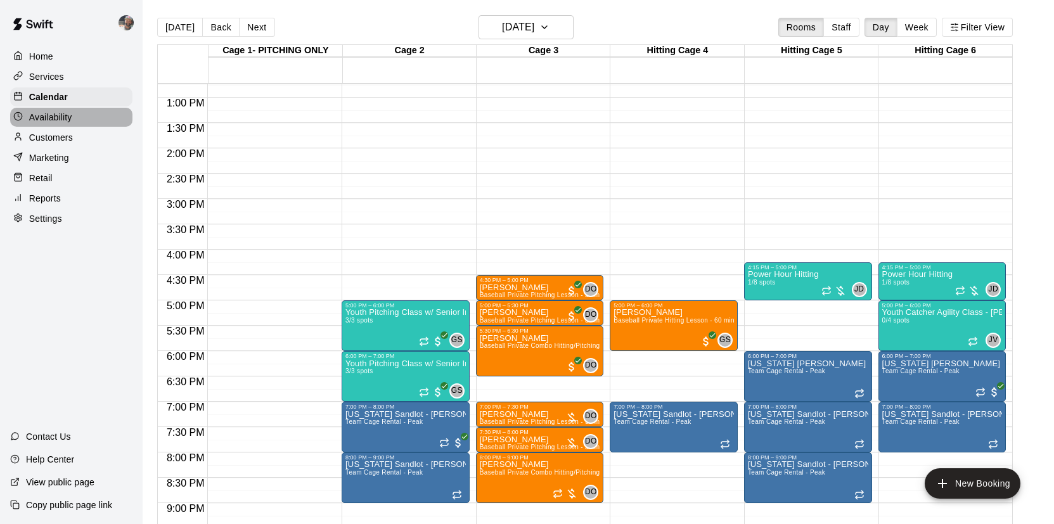
click at [56, 120] on p "Availability" at bounding box center [50, 117] width 43 height 13
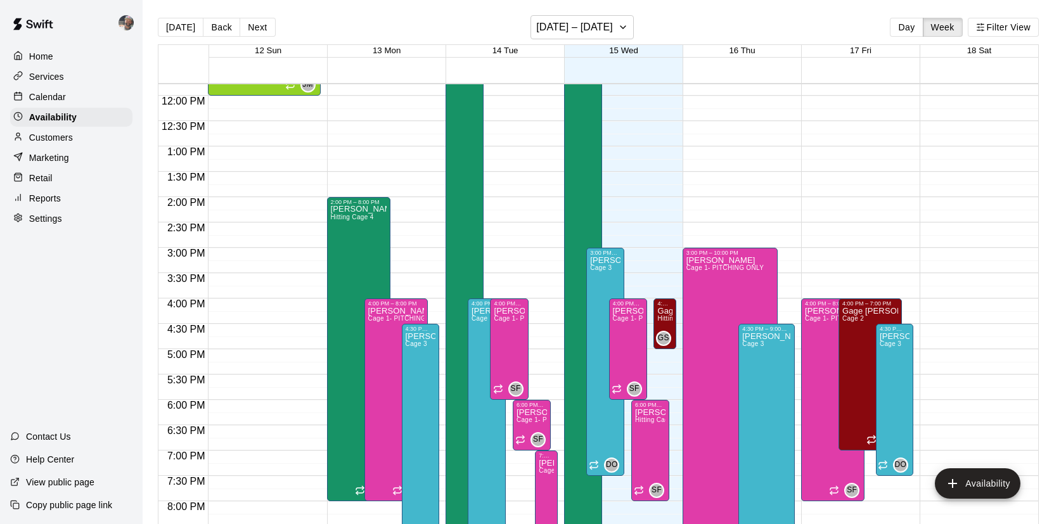
scroll to position [623, 0]
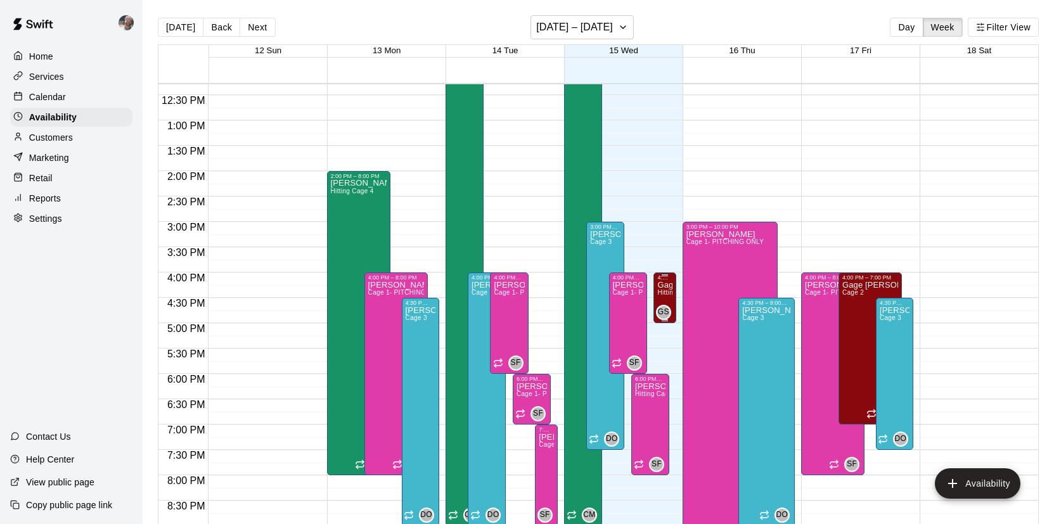
click at [668, 291] on span "Hitting Cage 4" at bounding box center [678, 292] width 43 height 7
click at [673, 329] on icon "delete" at bounding box center [670, 333] width 9 height 11
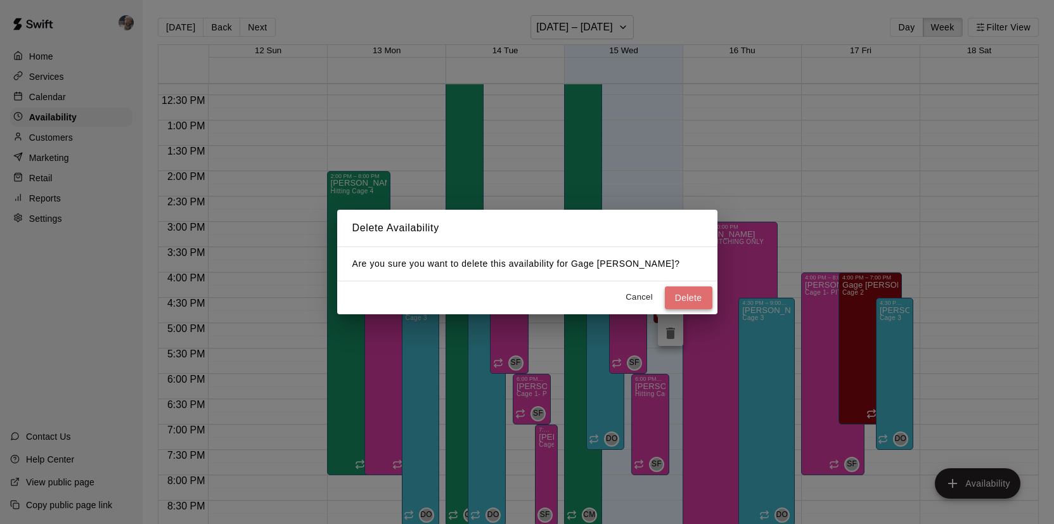
click at [696, 292] on button "Delete" at bounding box center [689, 297] width 48 height 23
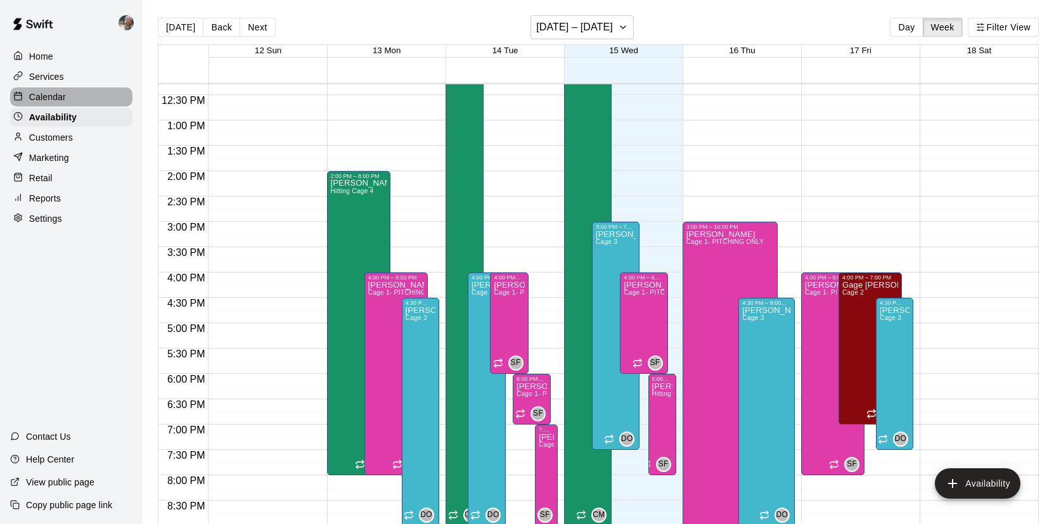
click at [84, 99] on div "Calendar" at bounding box center [71, 96] width 122 height 19
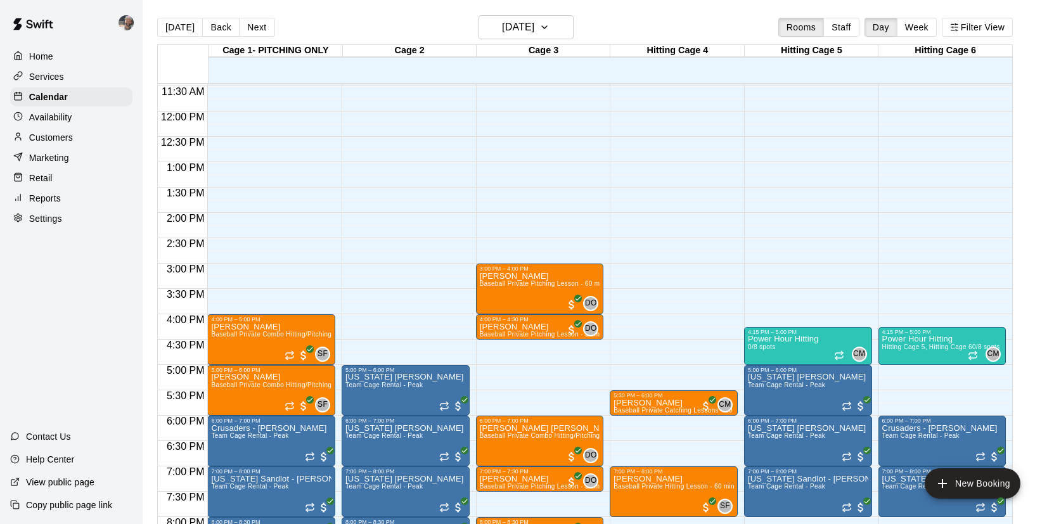
scroll to position [587, 0]
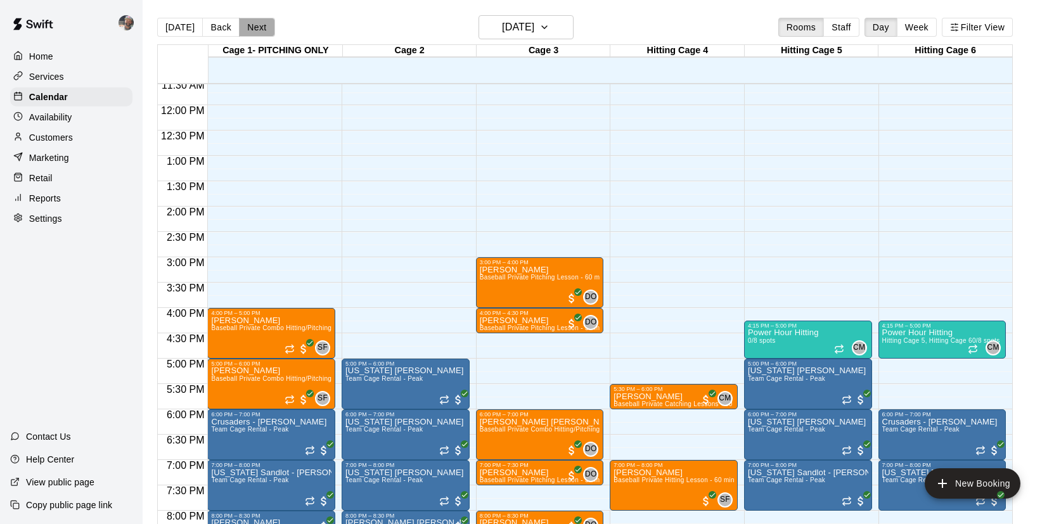
click at [257, 20] on button "Next" at bounding box center [256, 27] width 35 height 19
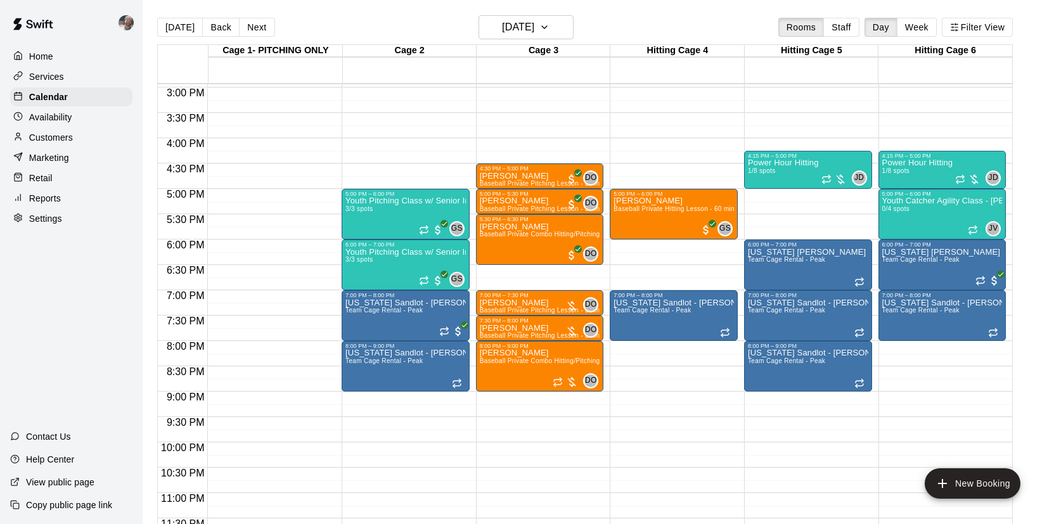
scroll to position [759, 0]
